Goal: Task Accomplishment & Management: Use online tool/utility

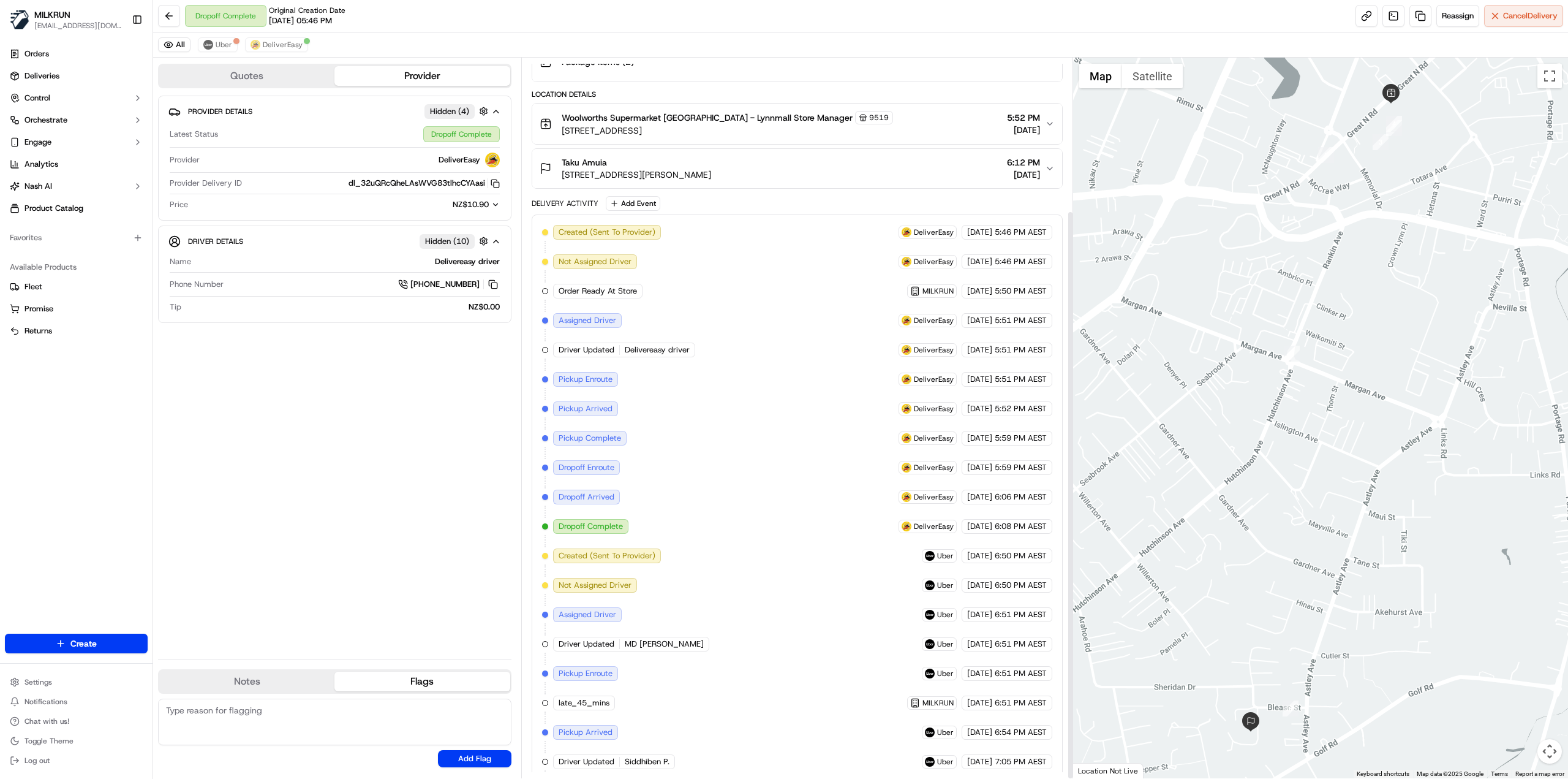
scroll to position [193, 0]
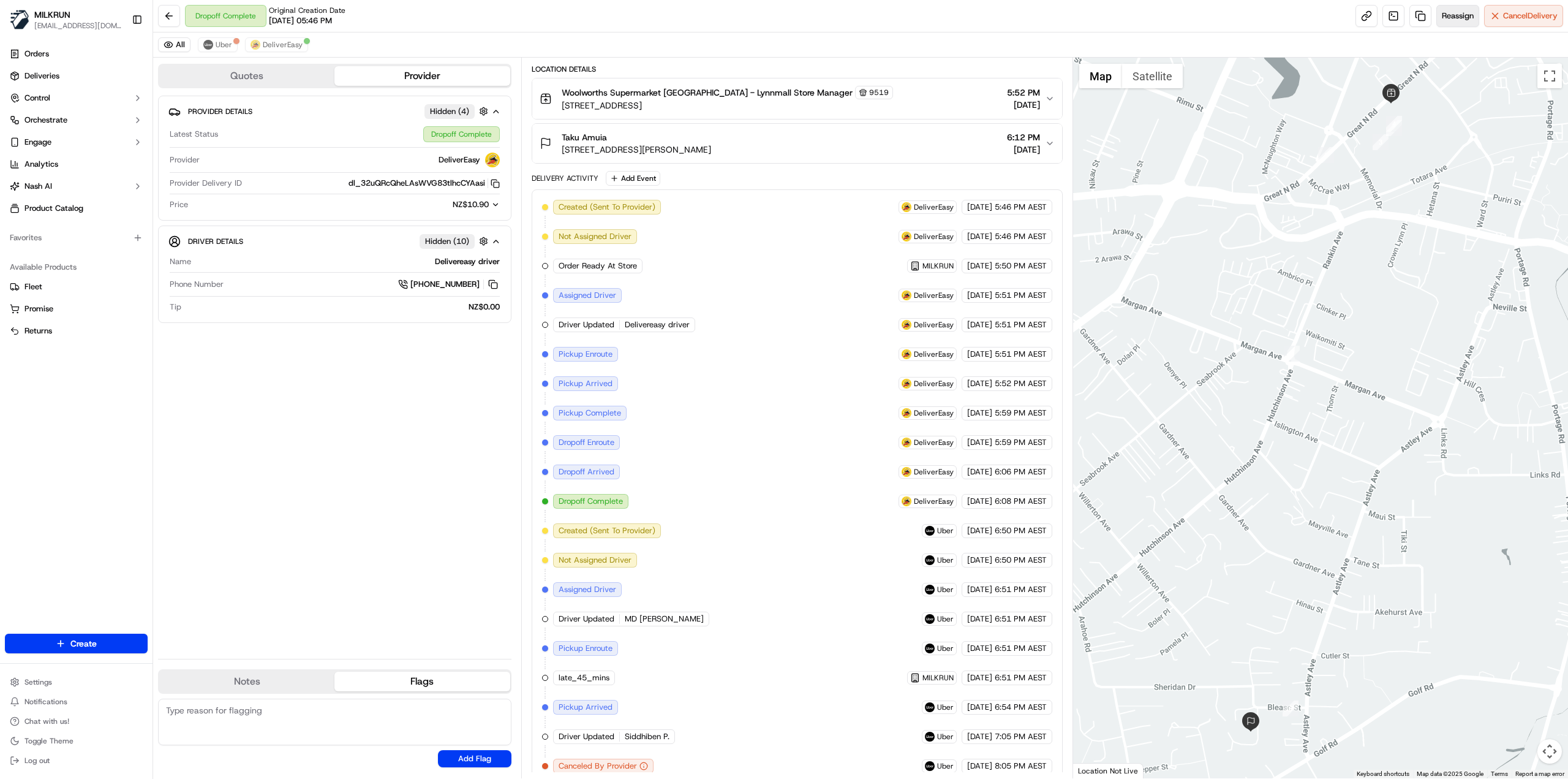
click at [1472, 19] on span "Reassign" at bounding box center [1457, 16] width 31 height 11
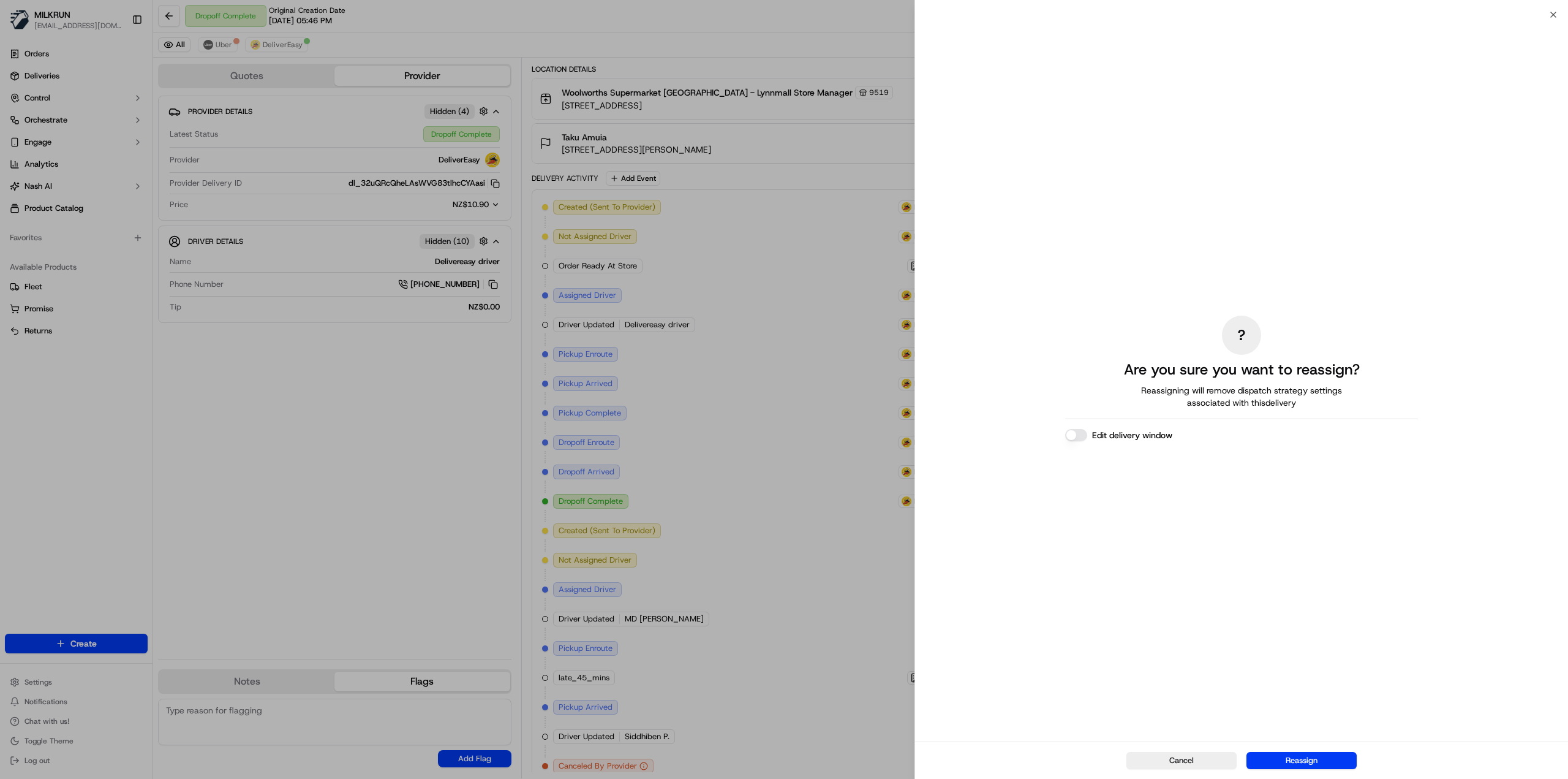
click at [1312, 774] on div "Cancel Reassign" at bounding box center [1242, 760] width 653 height 37
click at [1316, 764] on button "Reassign" at bounding box center [1302, 761] width 111 height 17
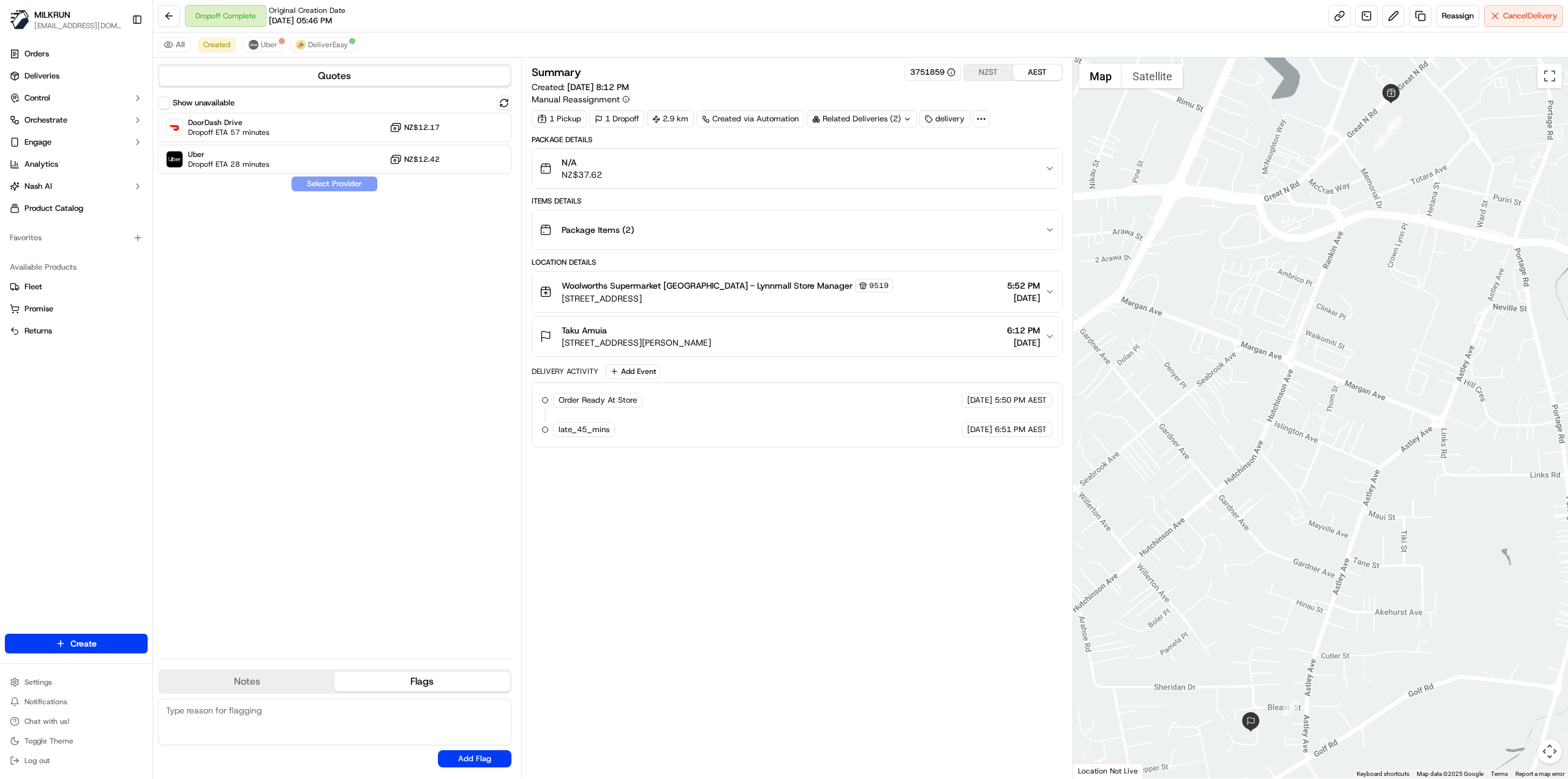
scroll to position [0, 0]
click at [286, 219] on div "Show unavailable DoorDash Drive Dropoff ETA 56 minutes NZ$12.17 Uber Dropoff ET…" at bounding box center [335, 372] width 353 height 554
click at [250, 152] on span "Uber" at bounding box center [228, 155] width 81 height 10
click at [301, 179] on button "Assign Provider" at bounding box center [334, 183] width 87 height 14
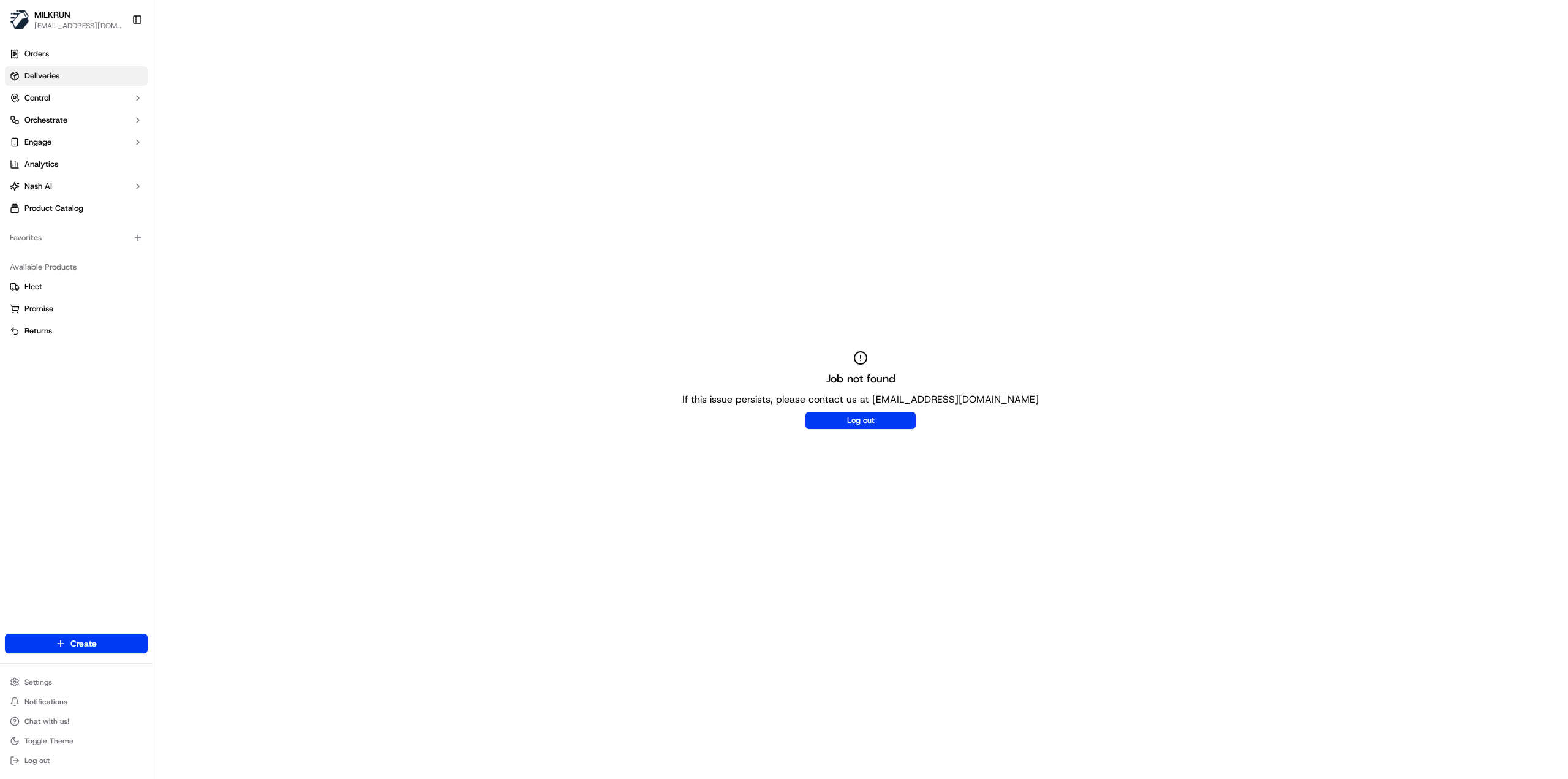
click at [77, 71] on link "Deliveries" at bounding box center [76, 75] width 143 height 20
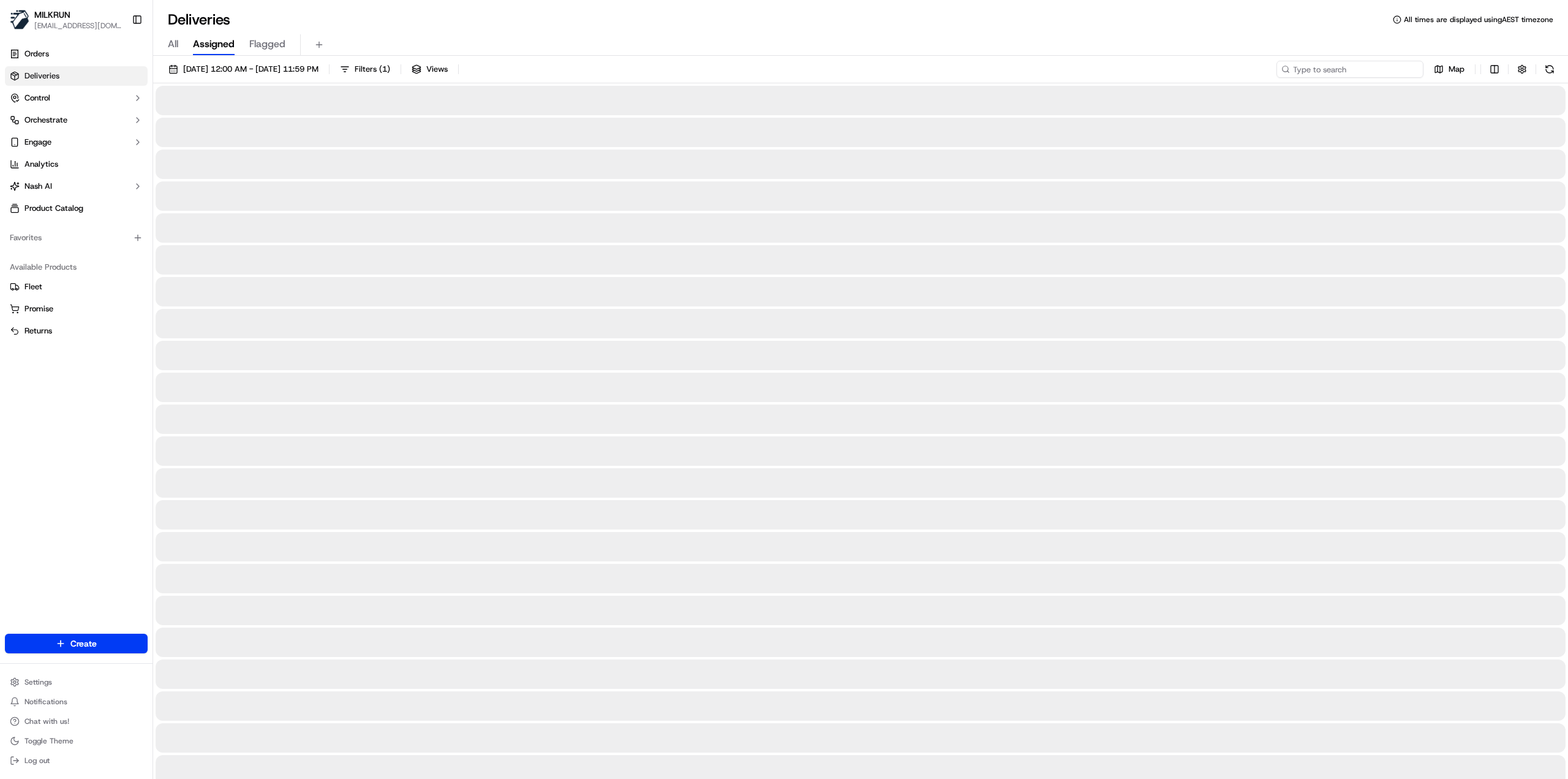
click at [1351, 63] on input at bounding box center [1350, 70] width 147 height 17
paste input "c975a019-26f9-4389-9064-662e96c5a190"
type input "c975a019-26f9-4389-9064-662e96c5a190"
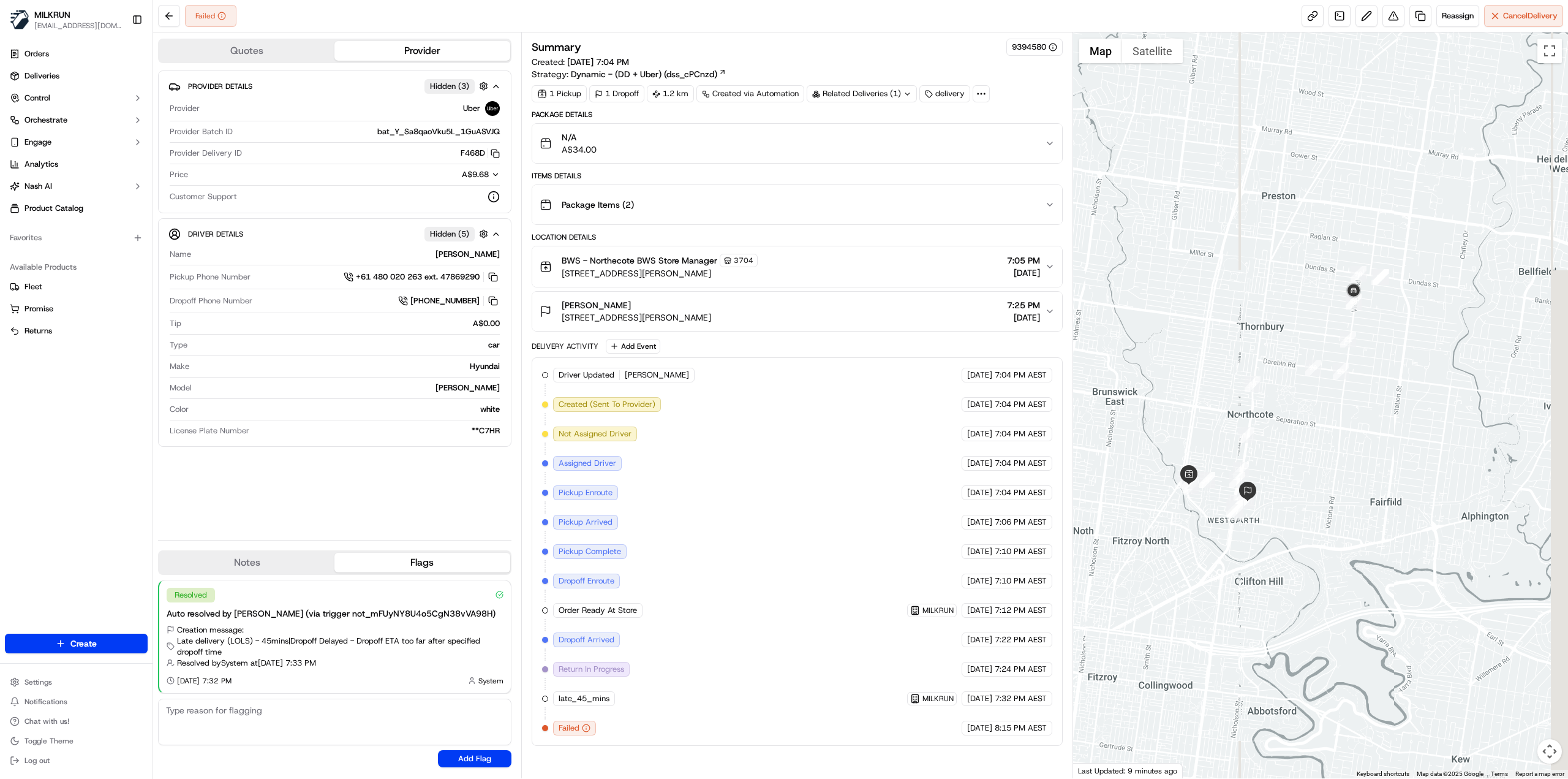
drag, startPoint x: 1485, startPoint y: 357, endPoint x: 1355, endPoint y: 432, distance: 150.1
click at [1355, 432] on div at bounding box center [1321, 405] width 495 height 746
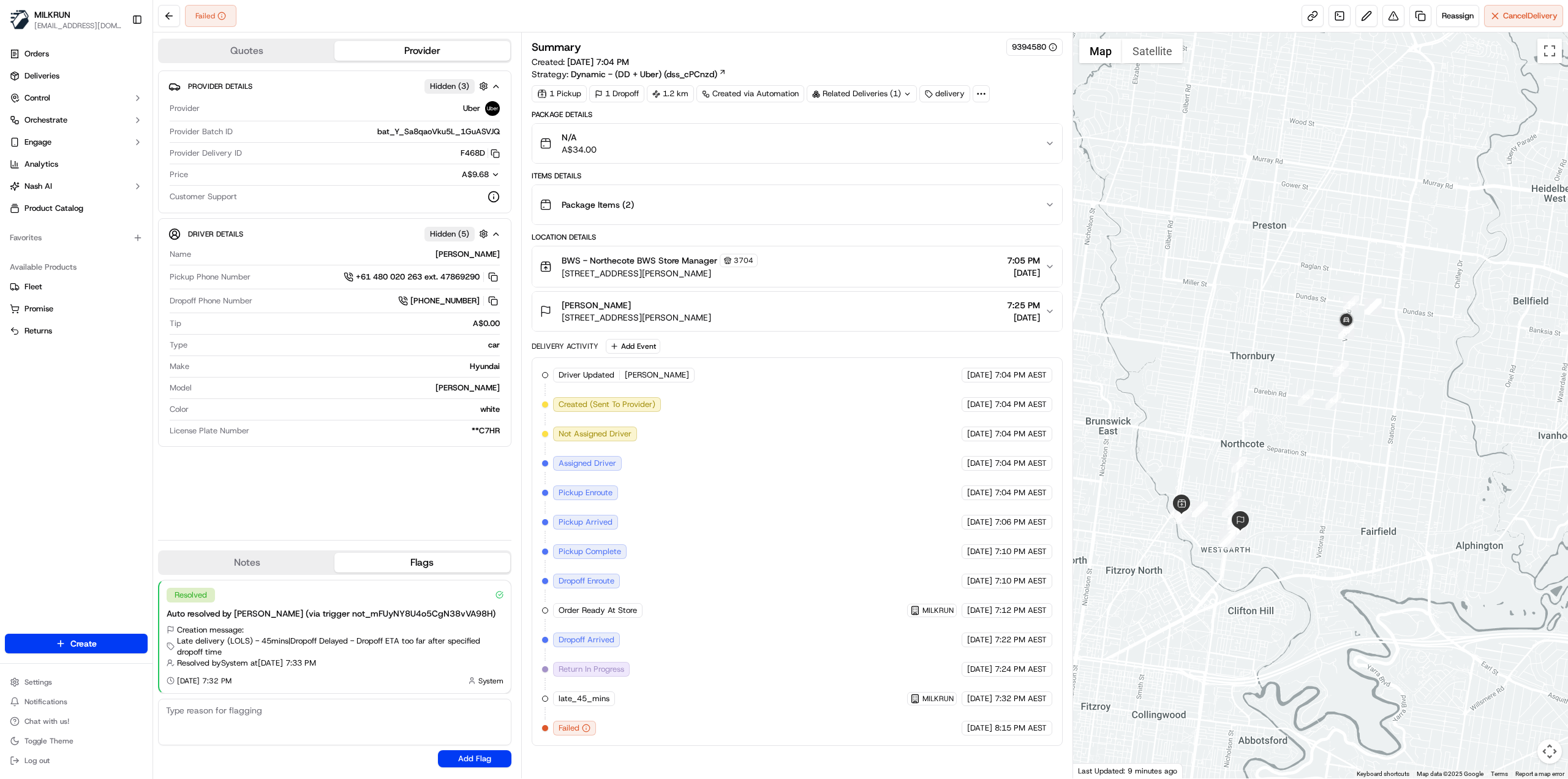
drag, startPoint x: 1286, startPoint y: 460, endPoint x: 1359, endPoint y: 387, distance: 103.2
click at [1359, 388] on div at bounding box center [1321, 405] width 495 height 746
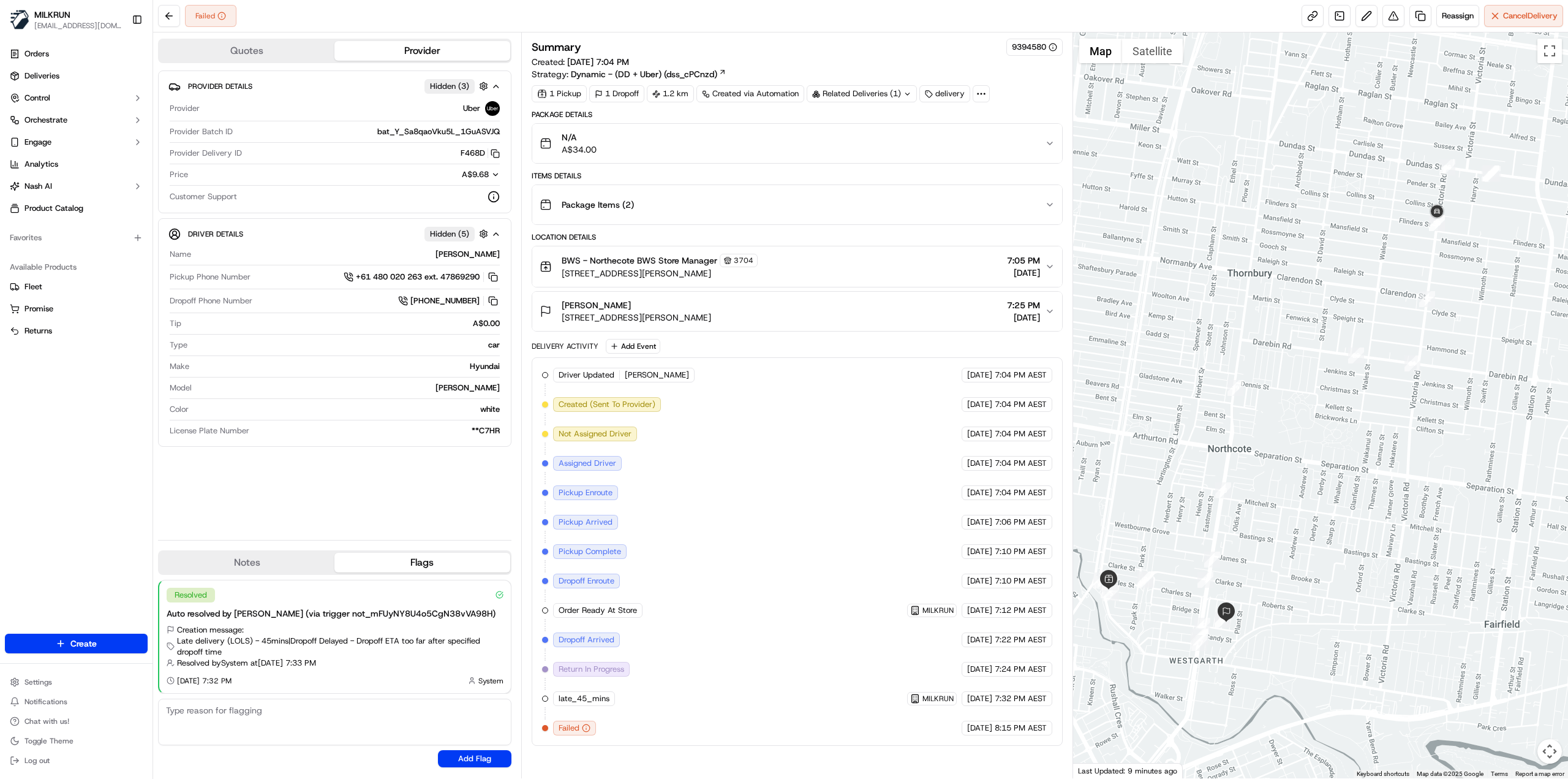
drag, startPoint x: 1476, startPoint y: 507, endPoint x: 1268, endPoint y: 638, distance: 245.8
click at [1261, 651] on div at bounding box center [1321, 405] width 495 height 746
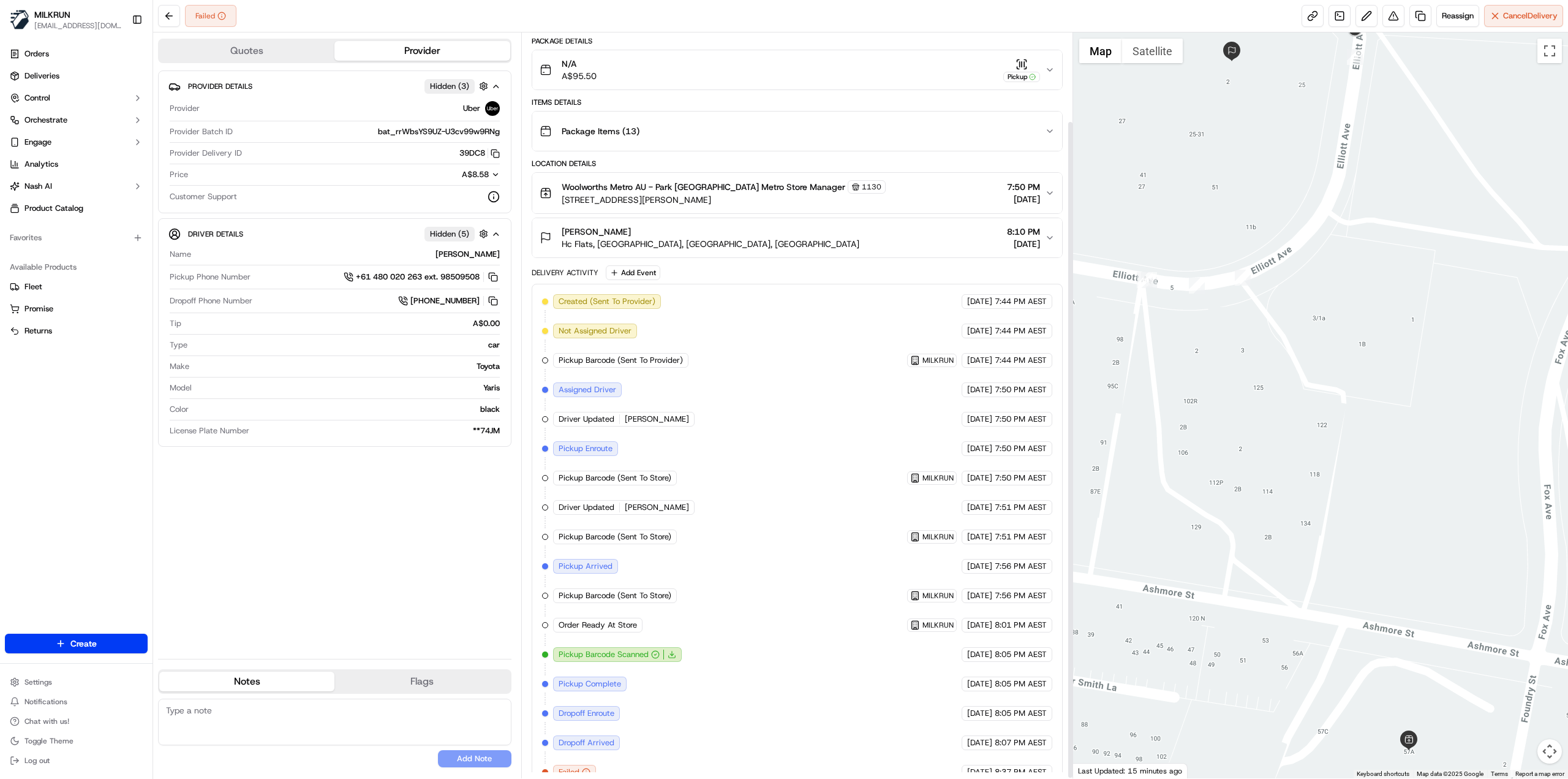
scroll to position [100, 0]
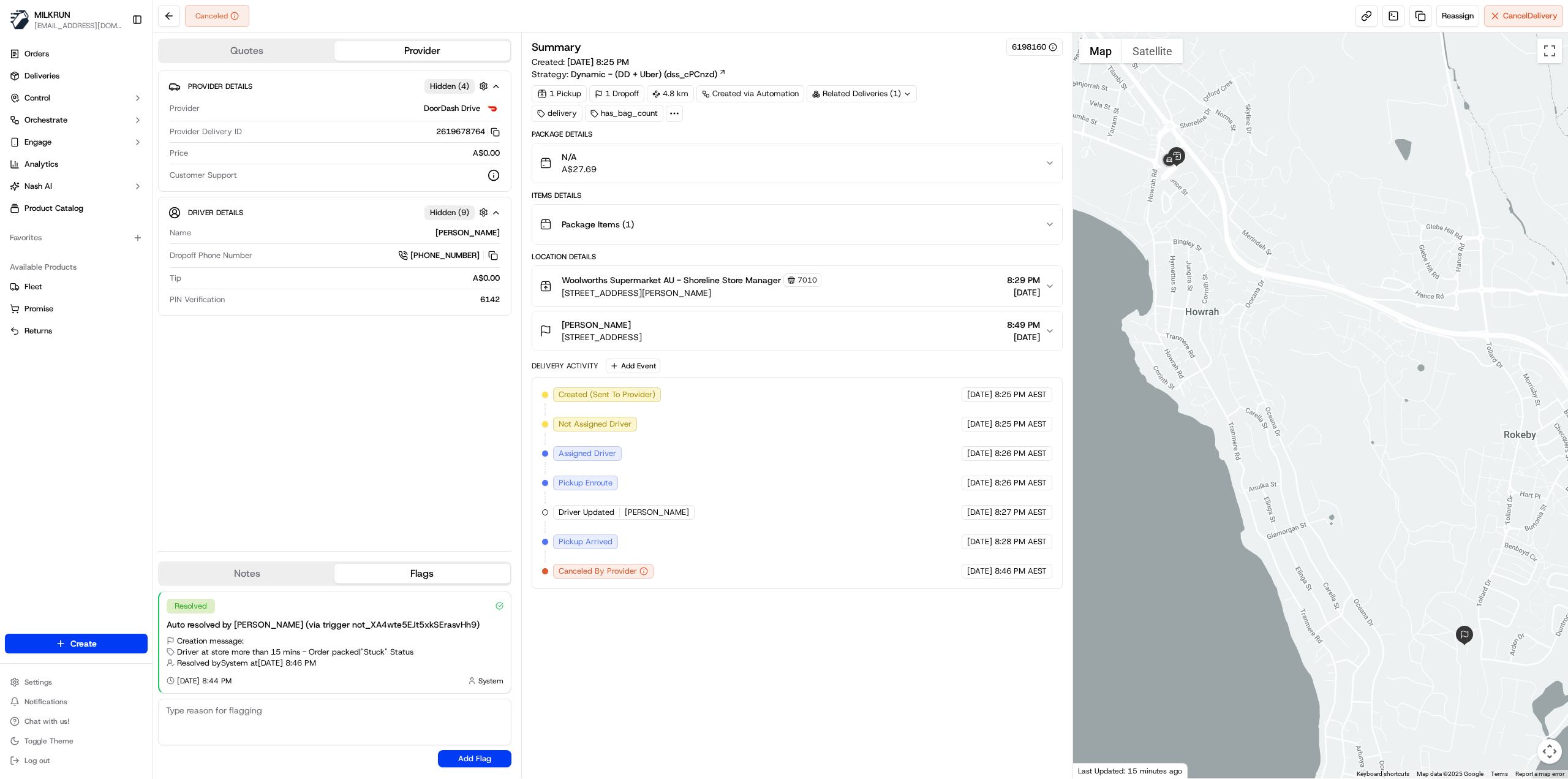
click at [601, 576] on div "Created (Sent To Provider) DoorDash Drive 19/09/2025 8:25 PM AEST Not Assigned …" at bounding box center [797, 483] width 532 height 212
click at [796, 652] on div "Summary 6198160 Created: 19/09/2025 8:25 PM Strategy: Dynamic - (DD + Uber) (ds…" at bounding box center [797, 405] width 532 height 733
click at [1447, 28] on div "Canceled Reassign Cancel Delivery" at bounding box center [860, 16] width 1415 height 32
click at [1450, 24] on button "Reassign" at bounding box center [1457, 15] width 43 height 22
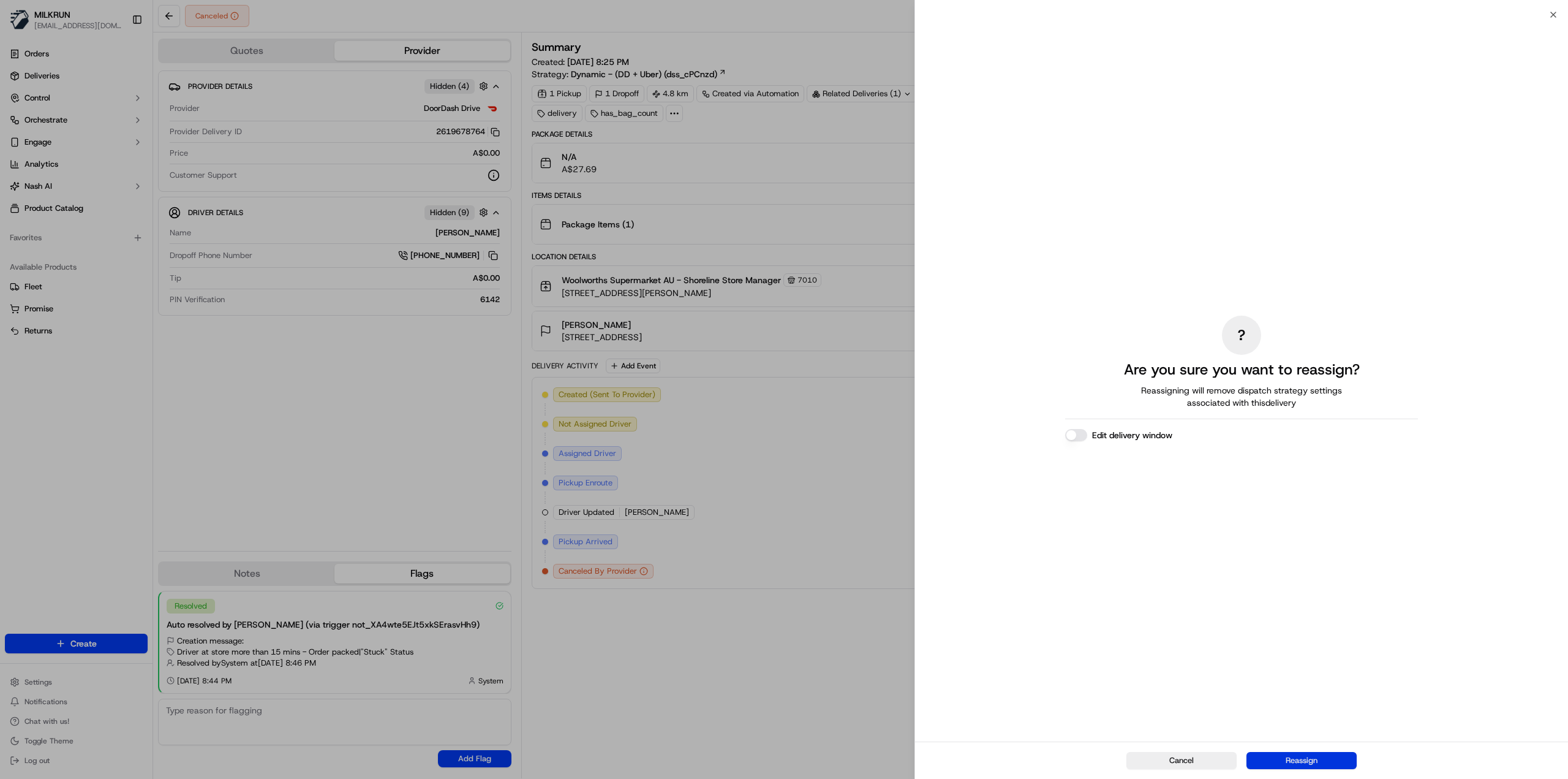
click at [1333, 763] on button "Reassign" at bounding box center [1302, 761] width 111 height 17
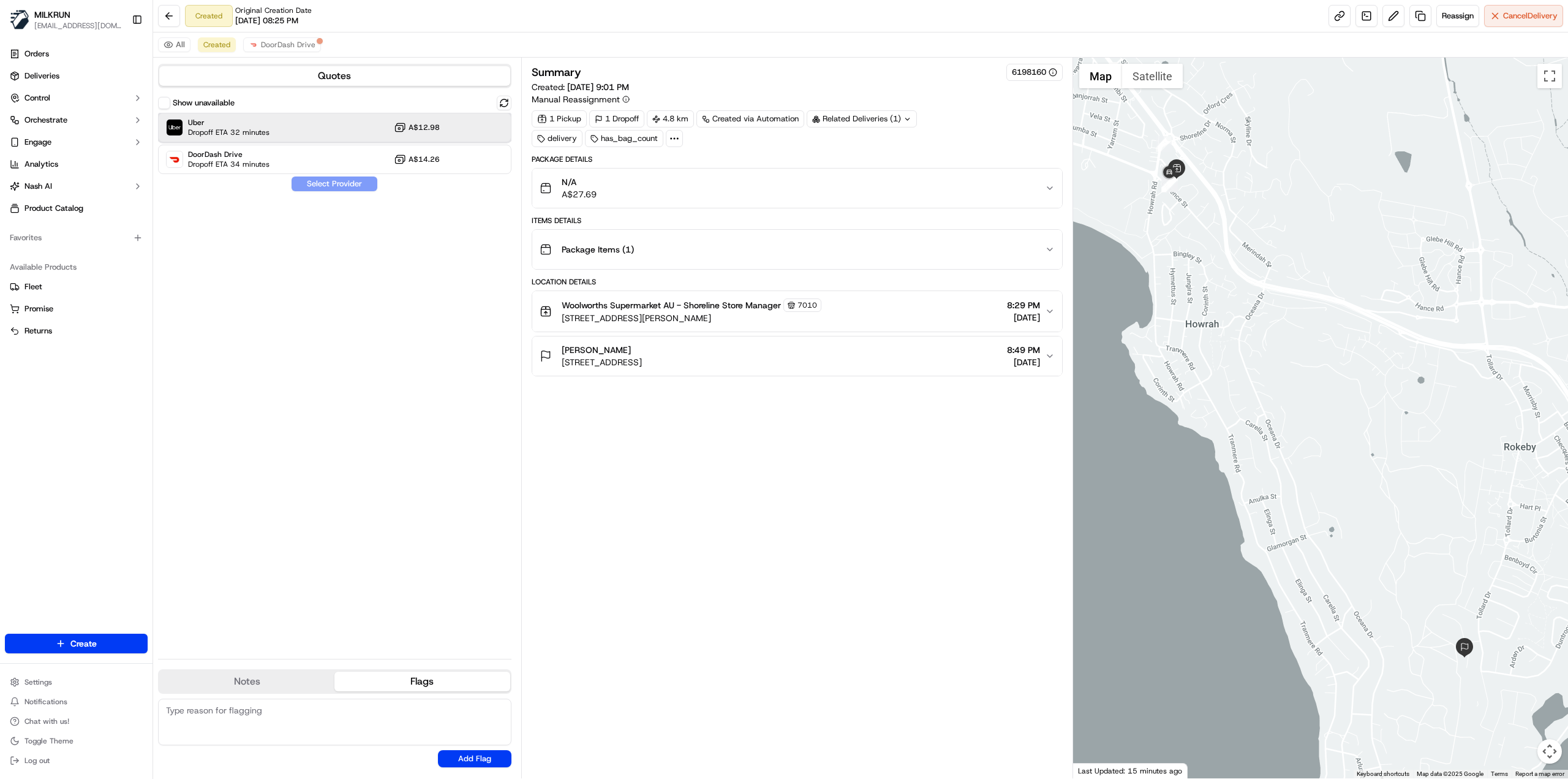
click at [342, 129] on div "Uber Dropoff ETA 32 minutes A$12.98" at bounding box center [335, 127] width 353 height 30
click at [323, 185] on button "Assign Provider" at bounding box center [334, 183] width 87 height 14
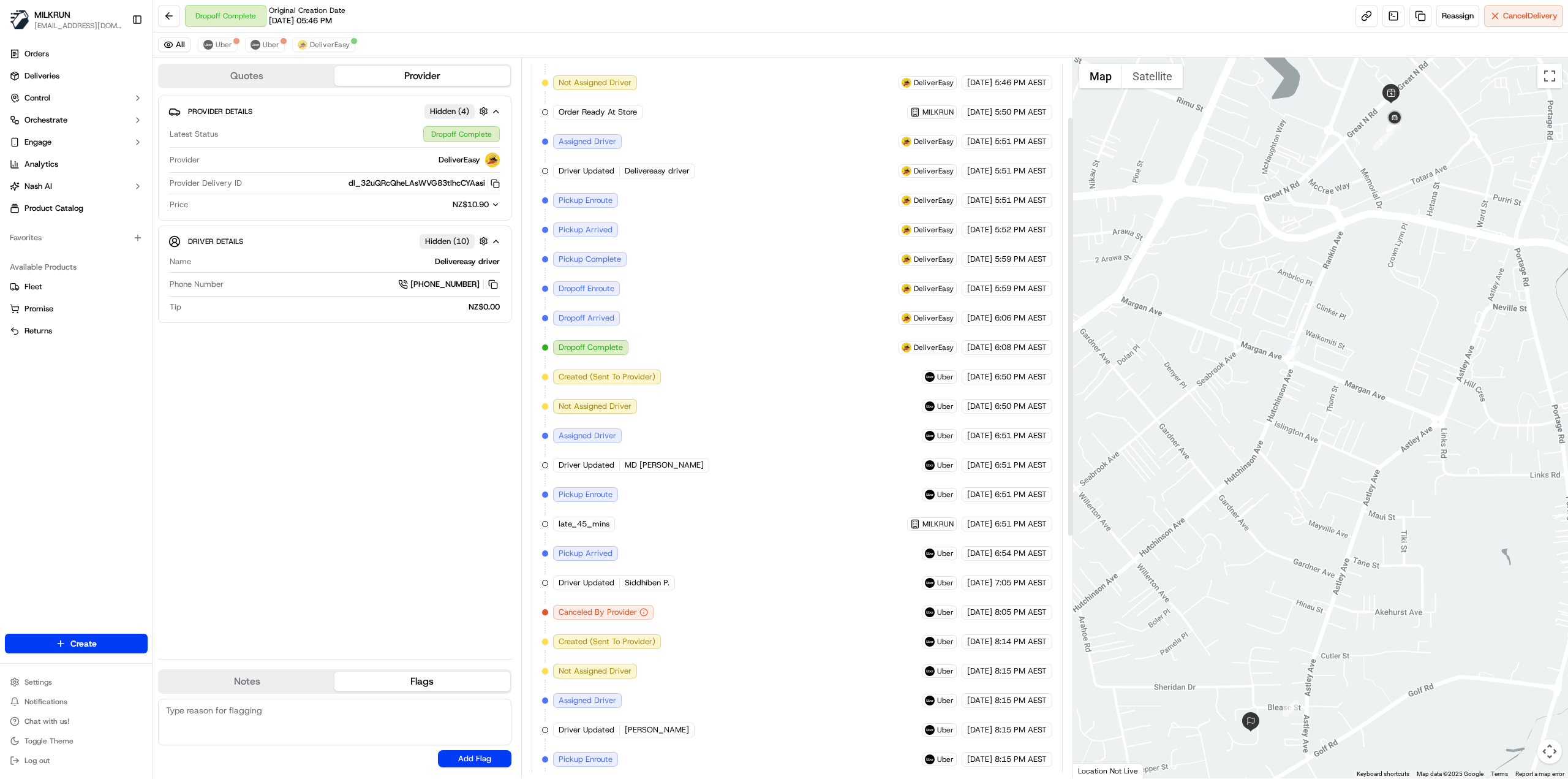
scroll to position [513, 0]
